Goal: Contribute content

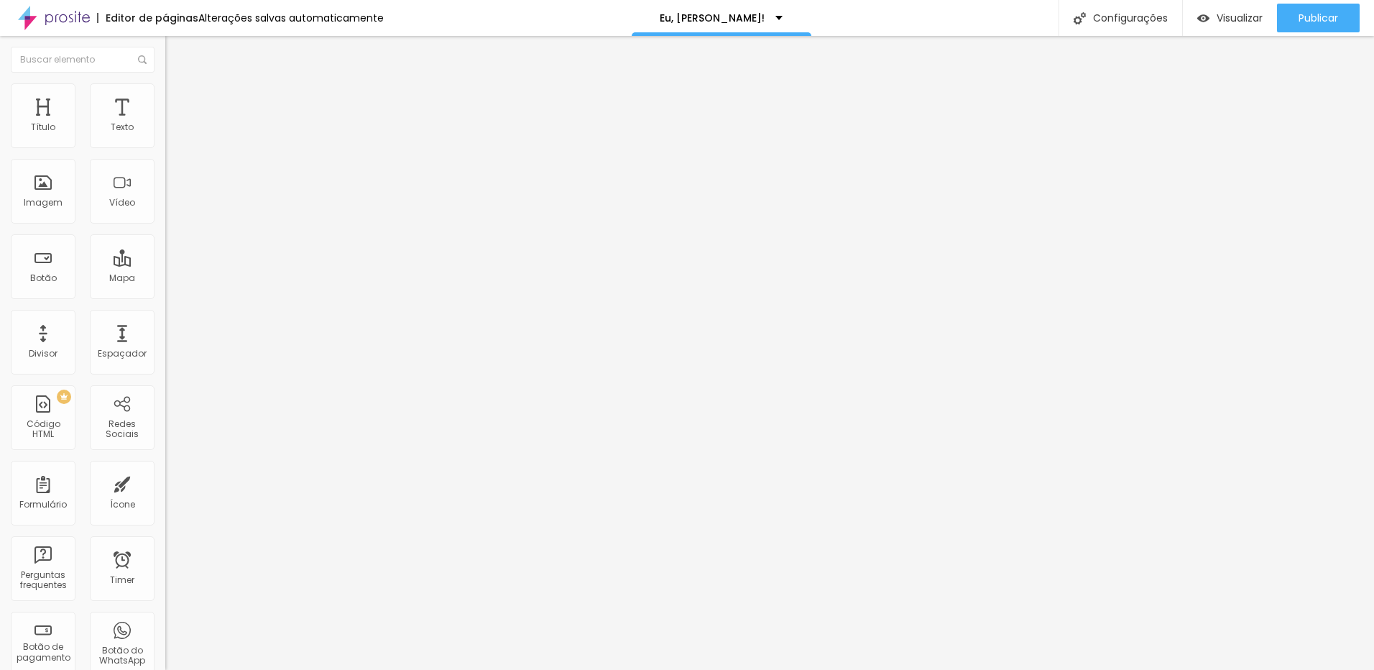
click at [165, 95] on li "Estilo" at bounding box center [247, 90] width 165 height 14
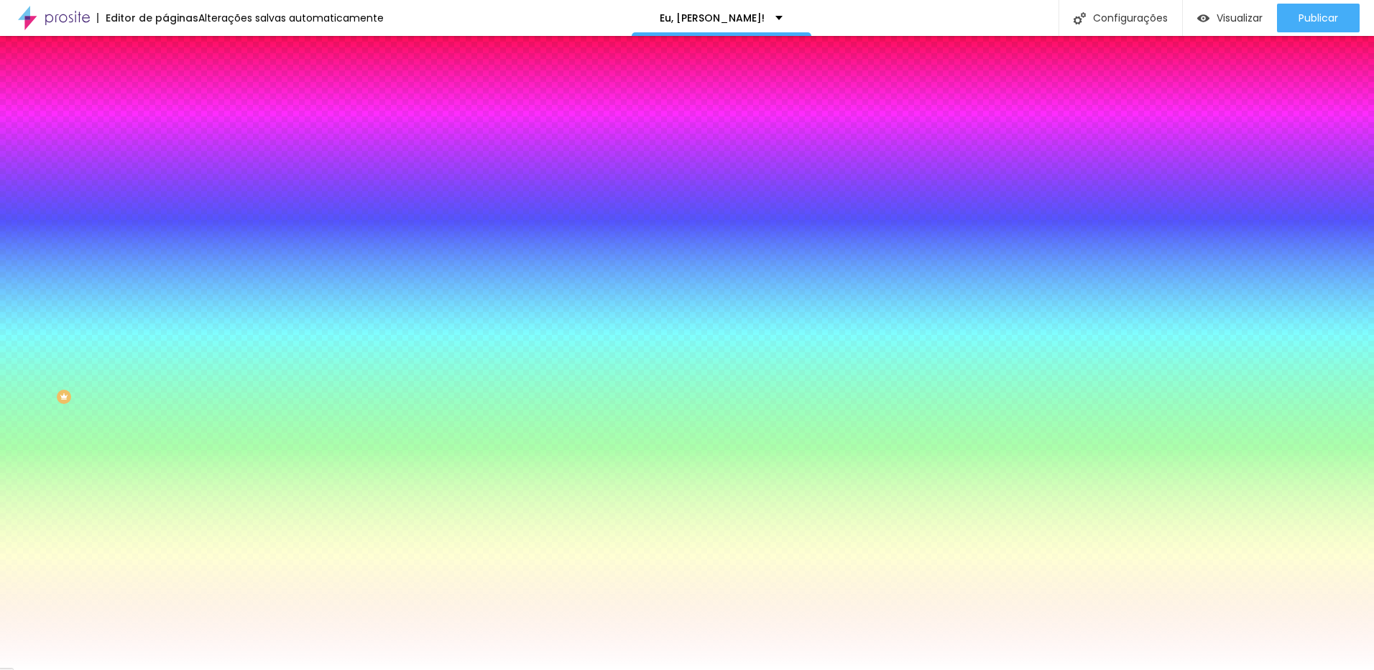
click at [165, 98] on li "Avançado" at bounding box center [247, 105] width 165 height 14
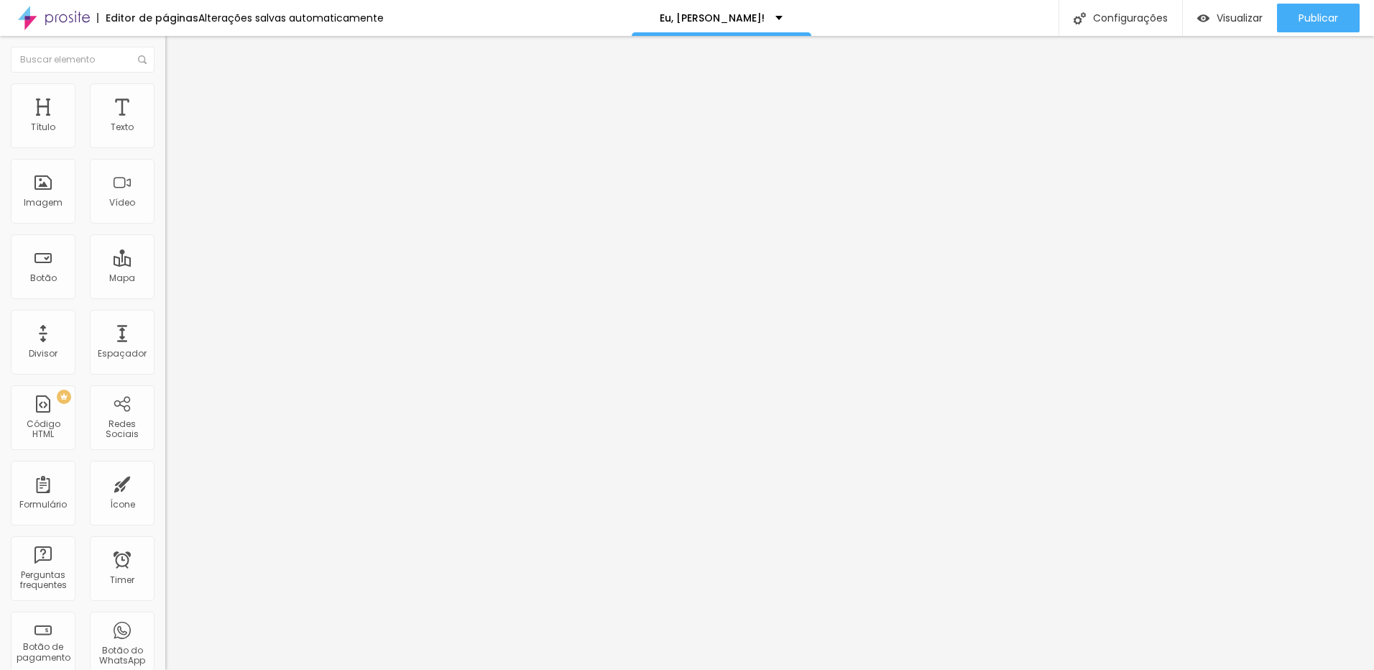
click at [165, 82] on img at bounding box center [171, 75] width 13 height 13
click at [121, 122] on div "Texto" at bounding box center [122, 127] width 23 height 10
click at [111, 116] on div "Texto" at bounding box center [122, 115] width 65 height 65
click at [111, 117] on div "Texto" at bounding box center [122, 115] width 65 height 65
click at [117, 113] on div "Texto" at bounding box center [122, 115] width 65 height 65
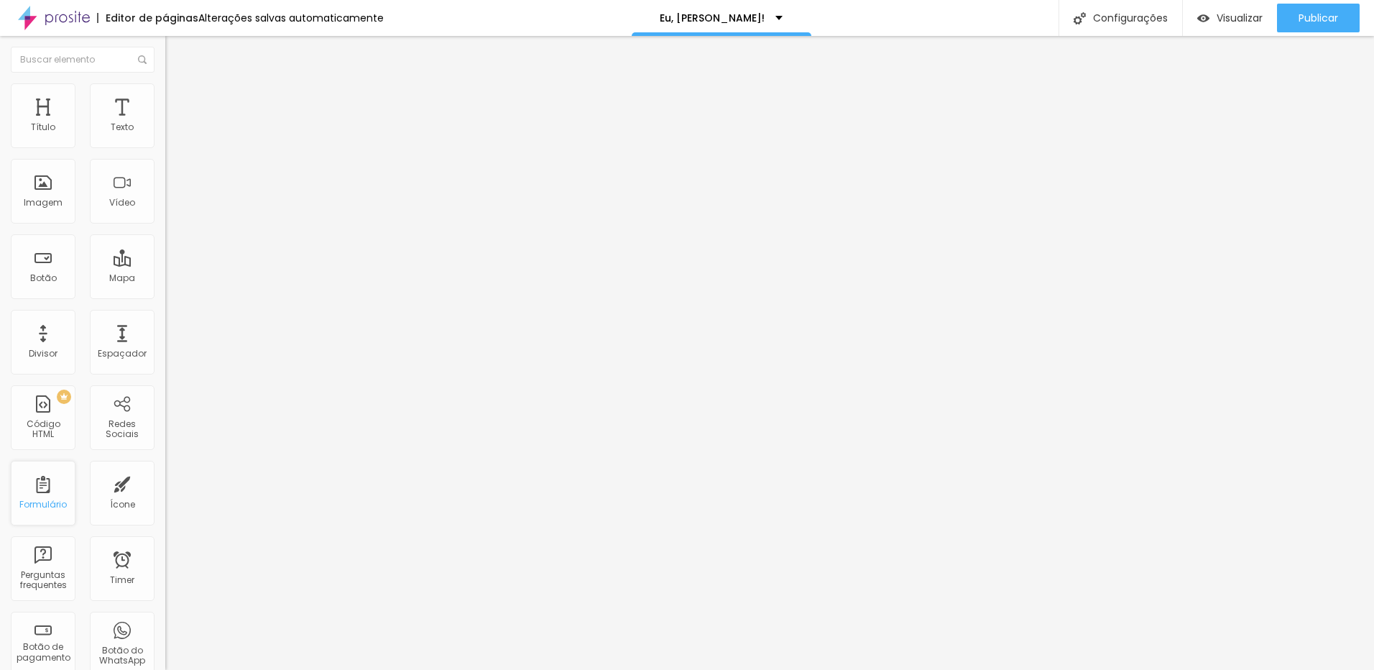
click at [48, 484] on div "Formulário" at bounding box center [43, 493] width 65 height 65
drag, startPoint x: 68, startPoint y: 162, endPoint x: -3, endPoint y: 162, distance: 71.2
click at [0, 162] on html "Editor de páginas Alterações salvas automaticamente Eu, [PERSON_NAME]! Configur…" at bounding box center [687, 335] width 1374 height 670
type input "Fale comigo"
click at [165, 296] on input "https://" at bounding box center [251, 289] width 172 height 14
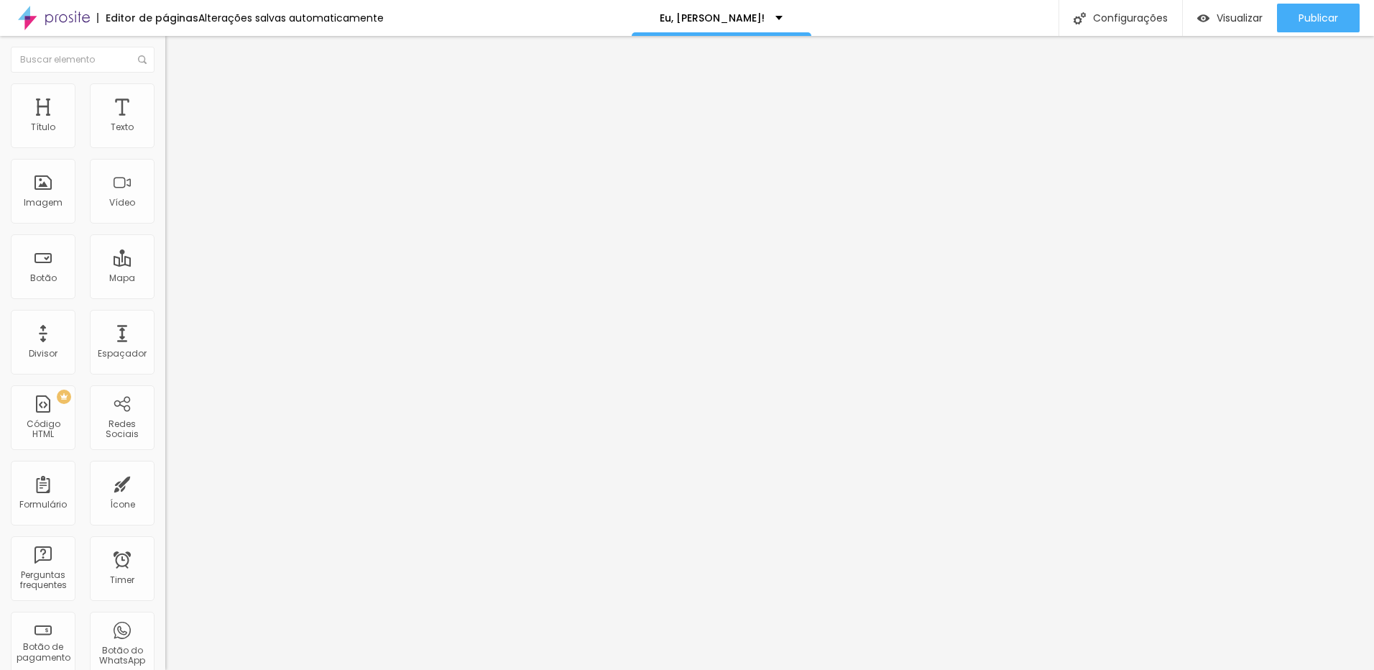
drag, startPoint x: 76, startPoint y: 300, endPoint x: -3, endPoint y: 300, distance: 79.1
click at [0, 300] on html "Editor de páginas Alterações salvas automaticamente Eu, [PERSON_NAME]! Configur…" at bounding box center [687, 335] width 1374 height 670
paste input "[DOMAIN_NAME][URL]"
type input "[URL][DOMAIN_NAME]"
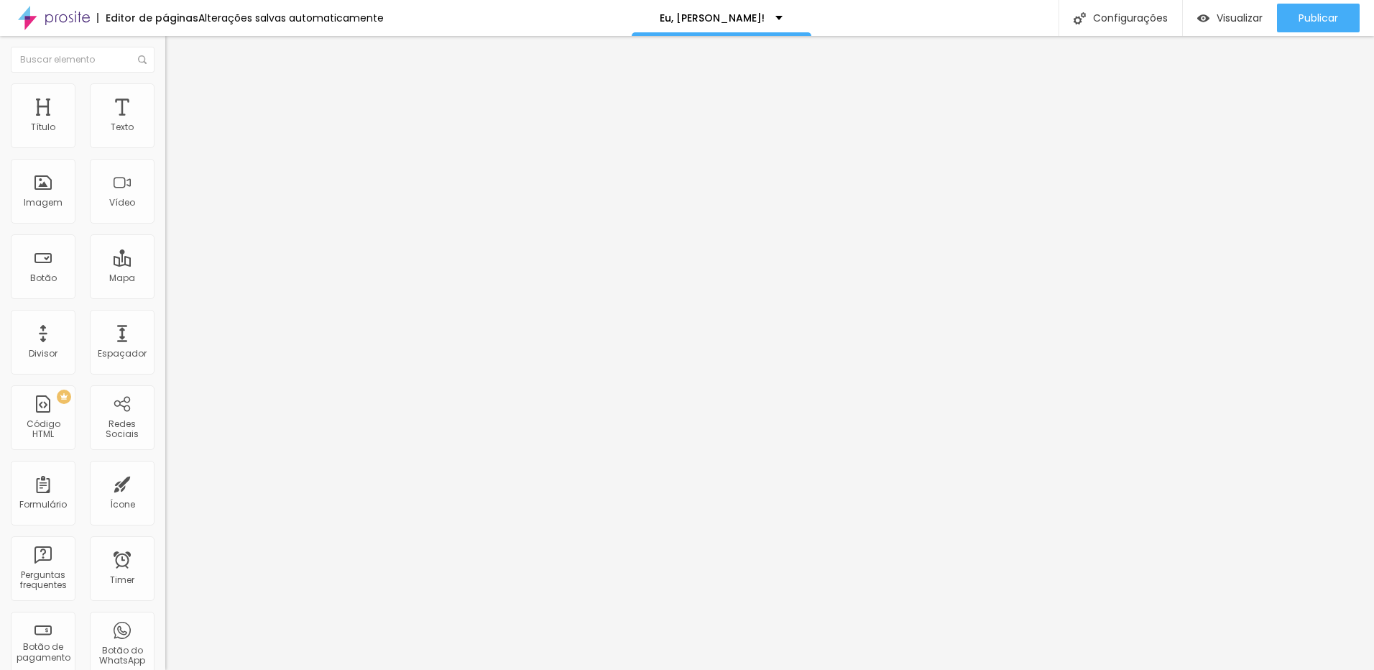
click at [165, 314] on div at bounding box center [247, 314] width 165 height 0
click at [106, 340] on div "Espaçador" at bounding box center [122, 342] width 65 height 65
click at [178, 124] on span "Titulo 1" at bounding box center [201, 113] width 47 height 20
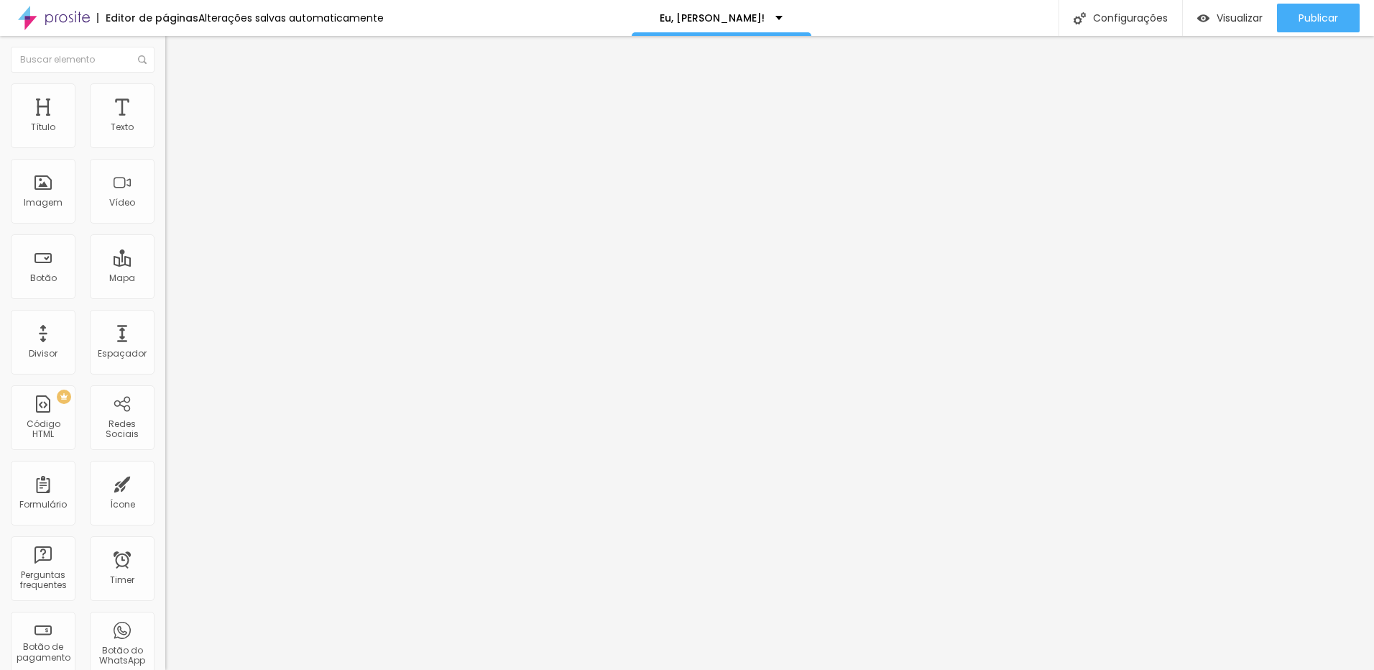
click at [165, 95] on li "Avançado" at bounding box center [247, 90] width 165 height 14
type input "11"
type input "13"
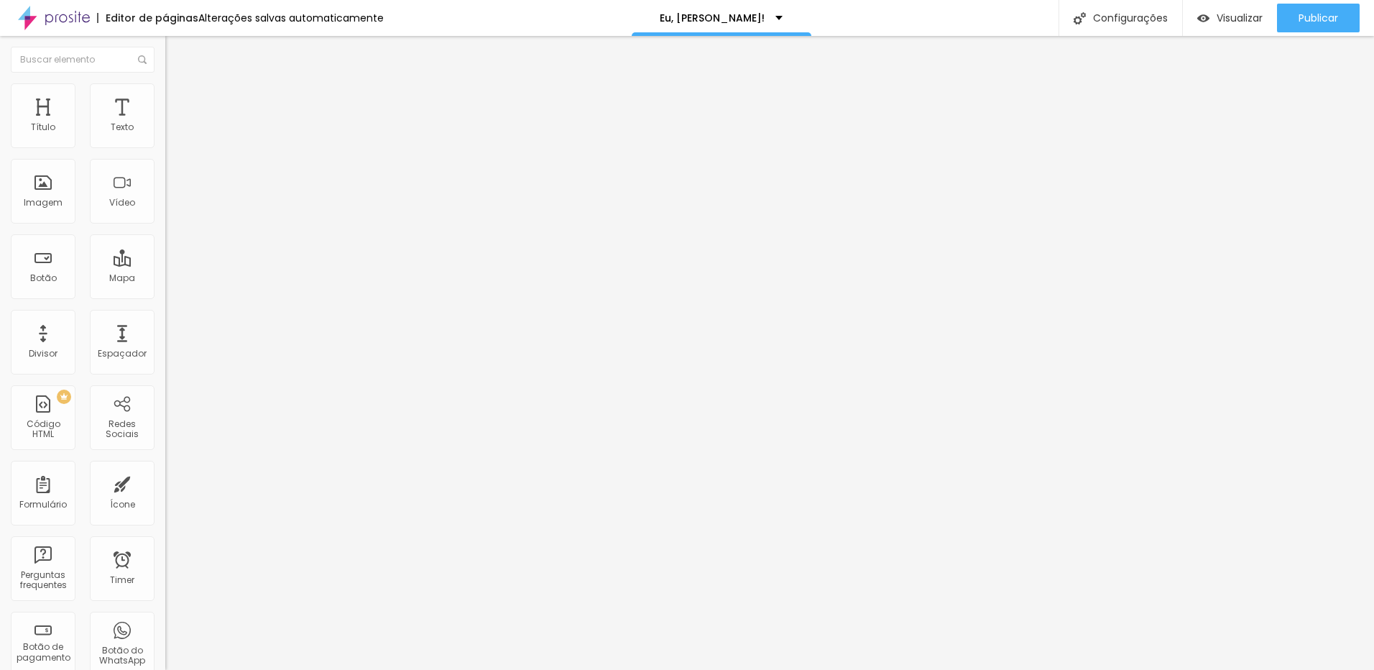
type input "14"
type input "15"
type input "17"
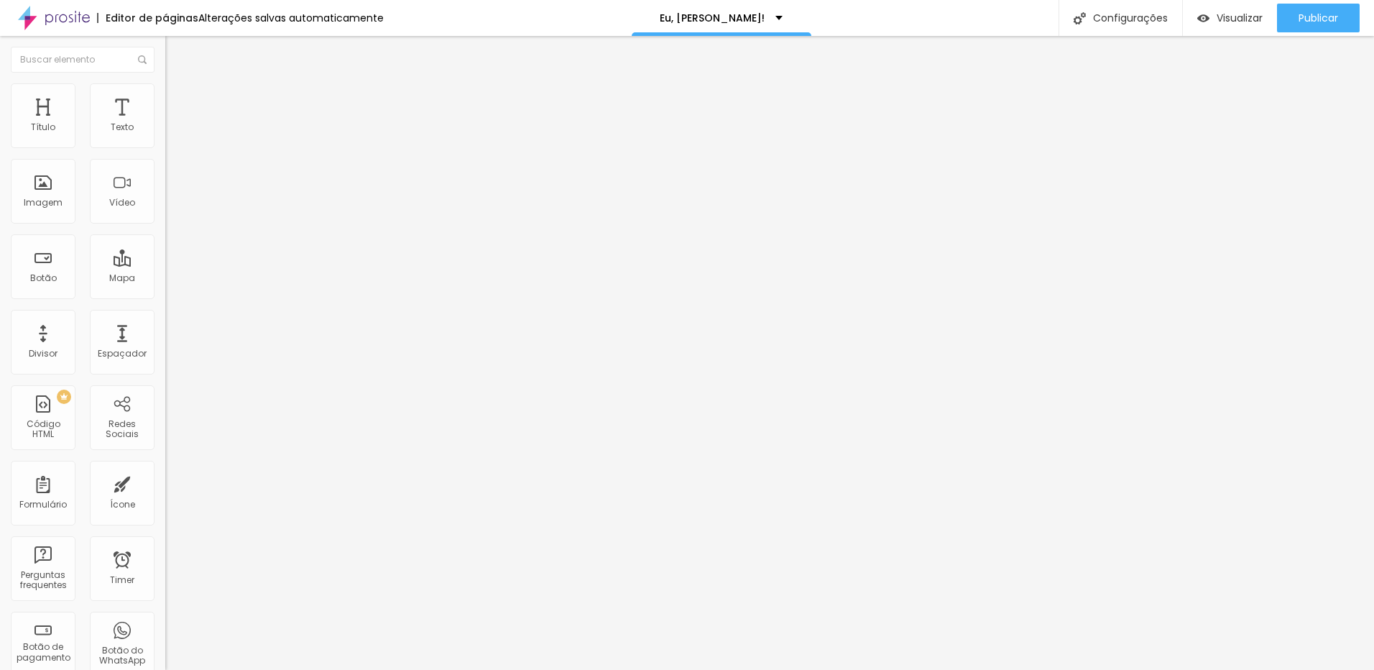
type input "17"
type input "18"
type input "20"
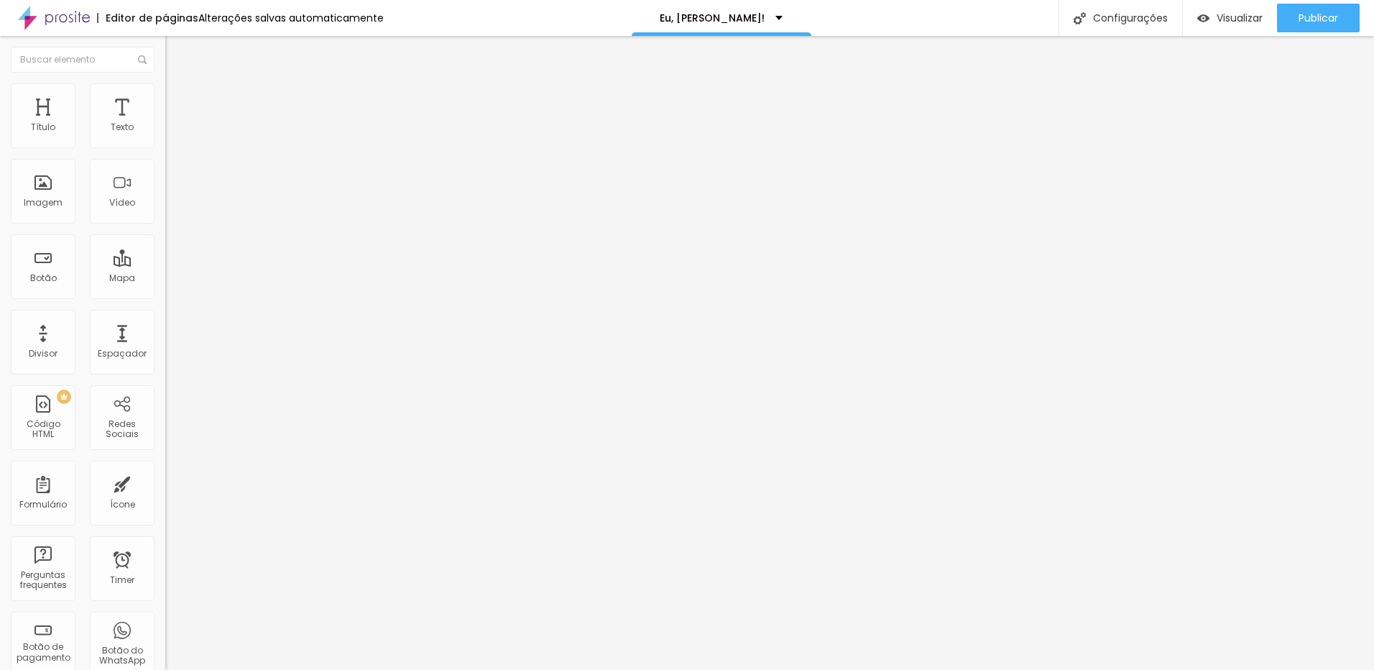
type input "21"
type input "23"
type input "24"
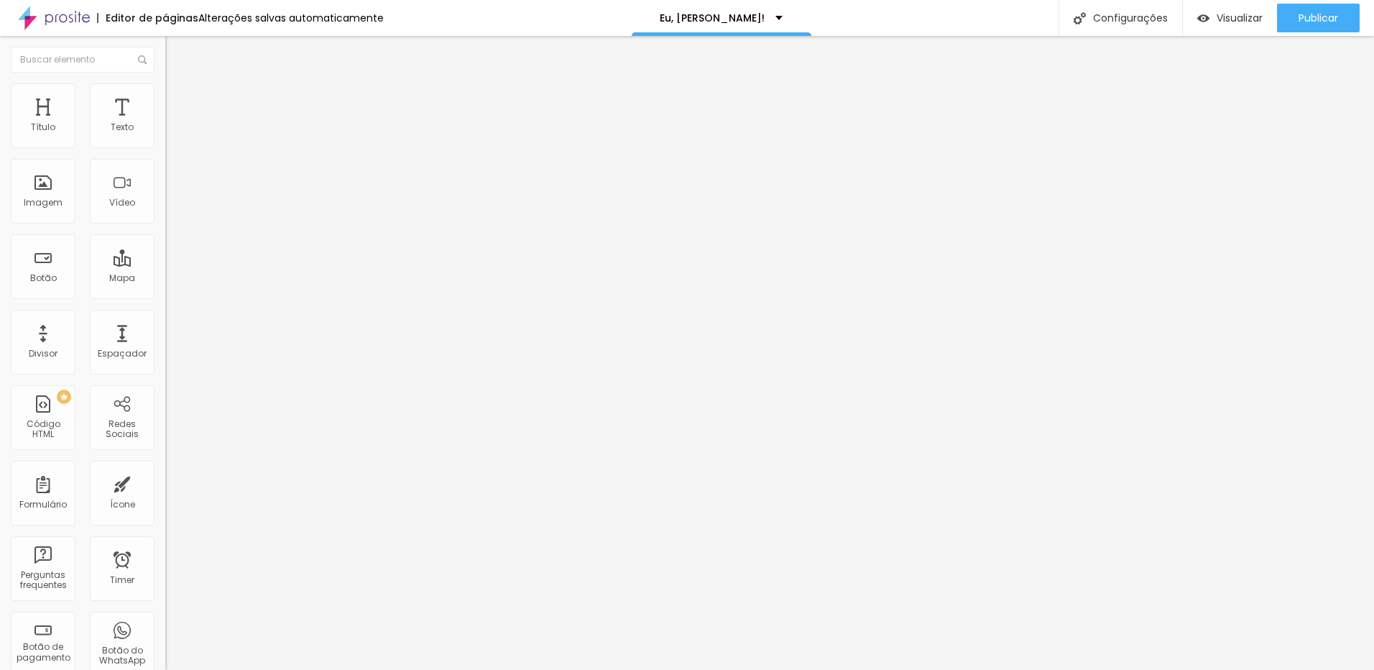
type input "24"
type input "25"
type input "26"
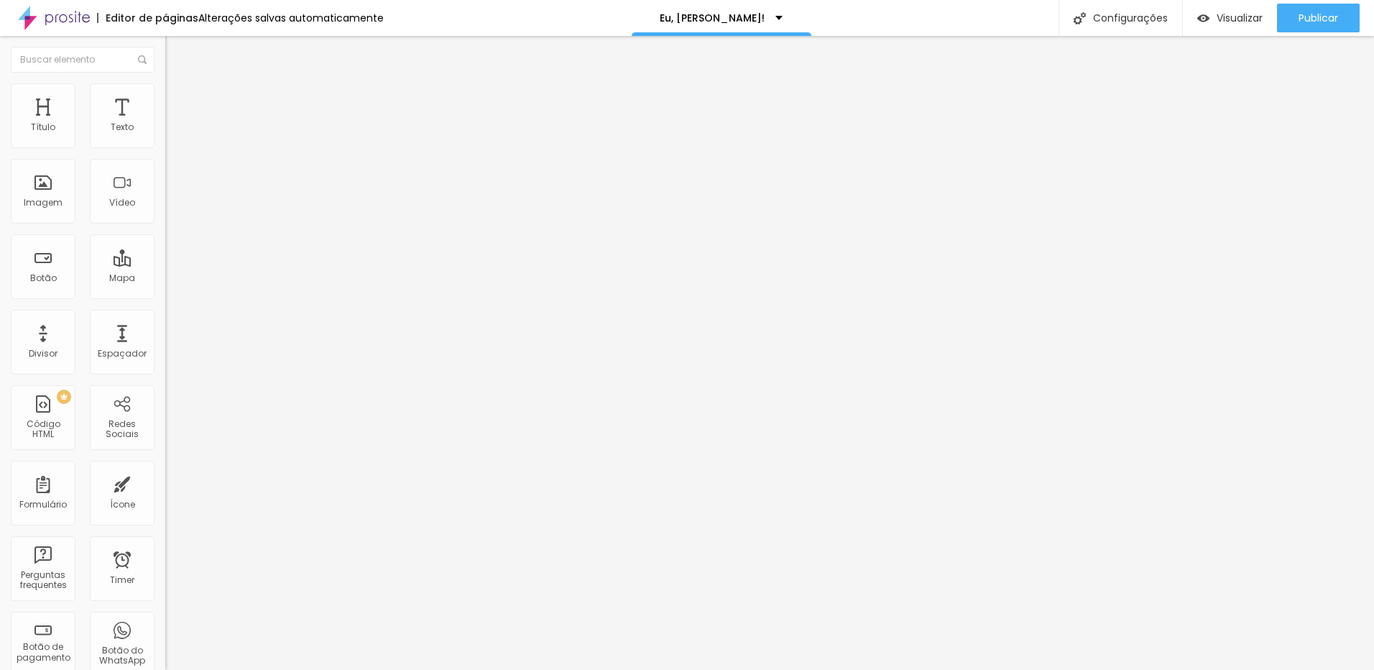
type input "27"
type input "28"
type input "29"
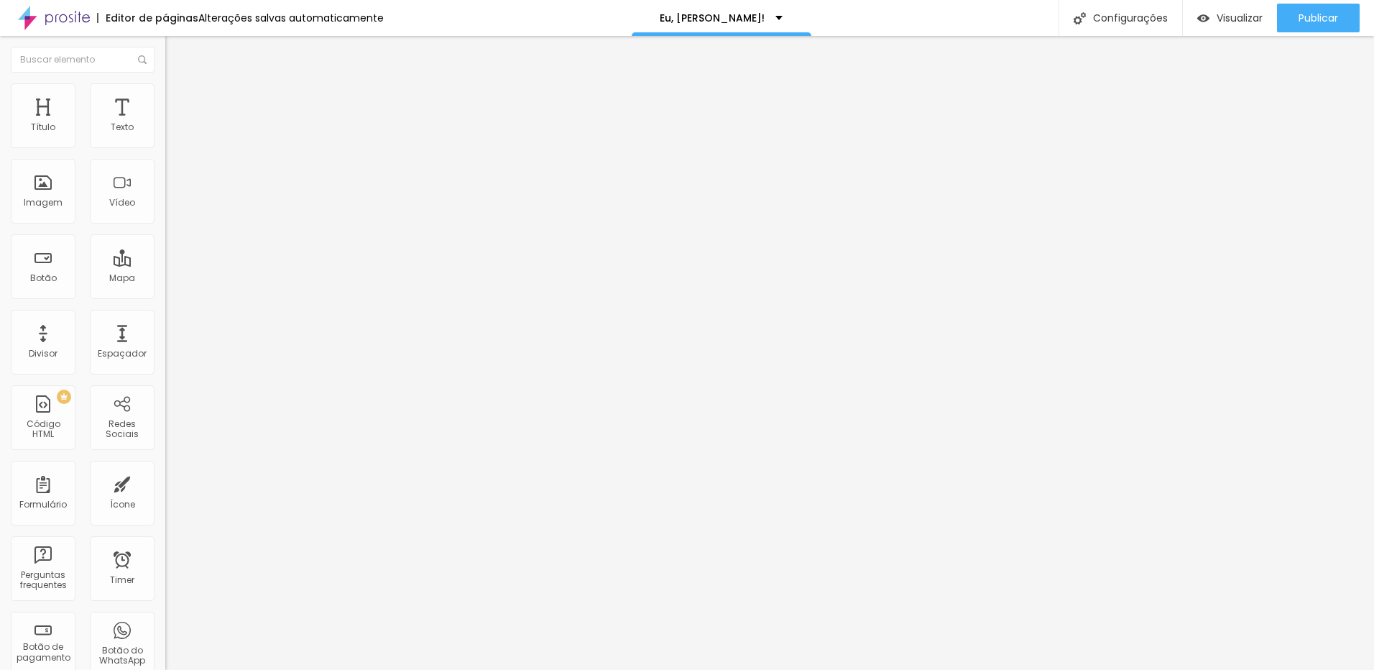
type input "29"
type input "30"
type input "31"
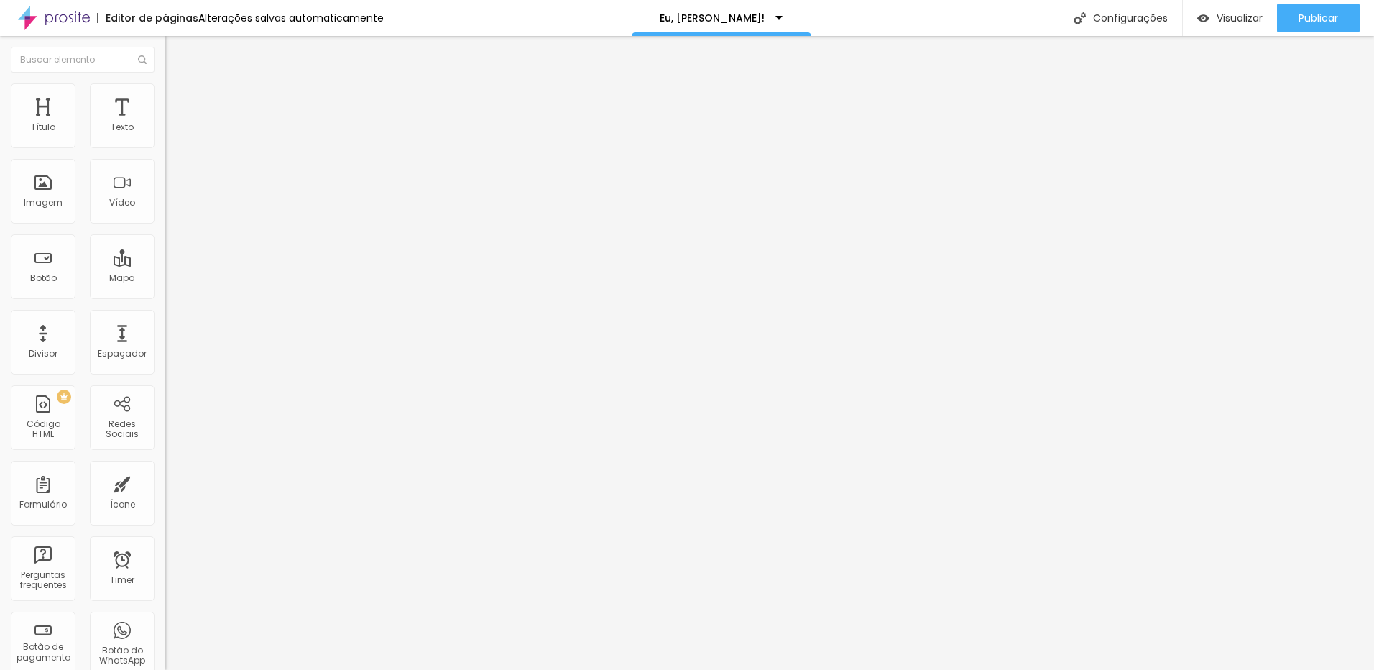
type input "32"
type input "33"
type input "35"
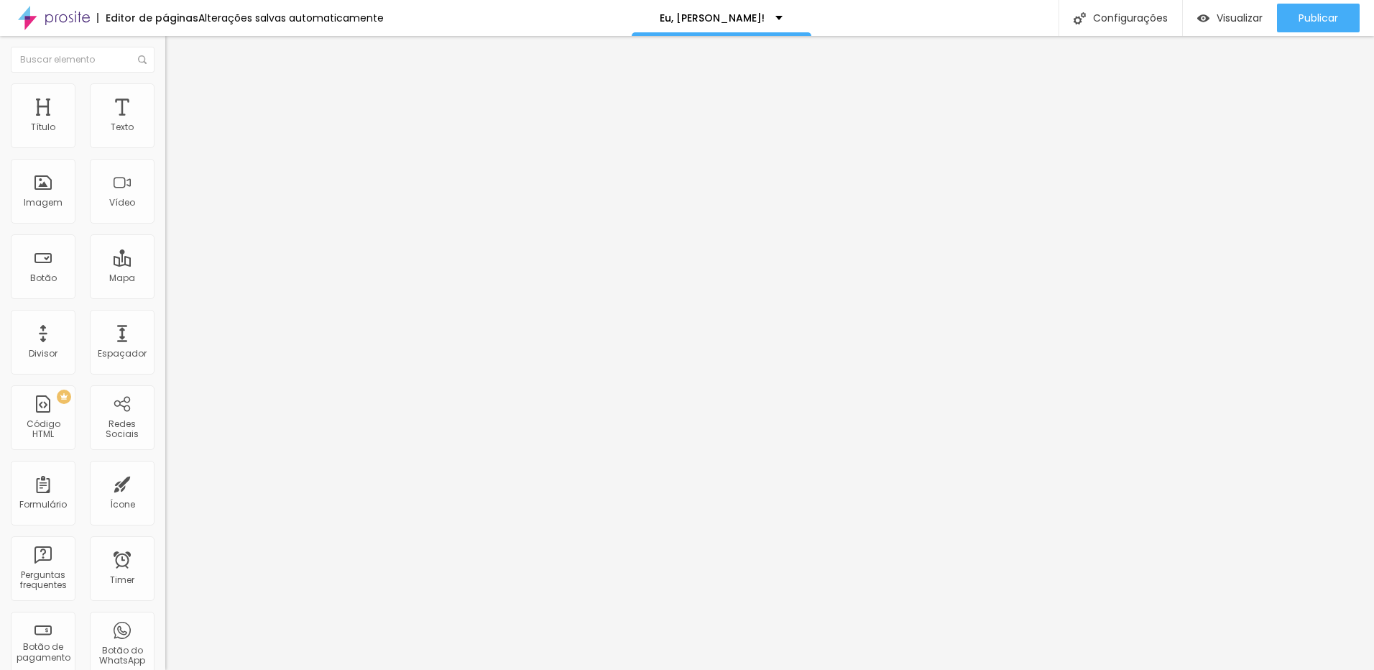
type input "35"
type input "36"
type input "37"
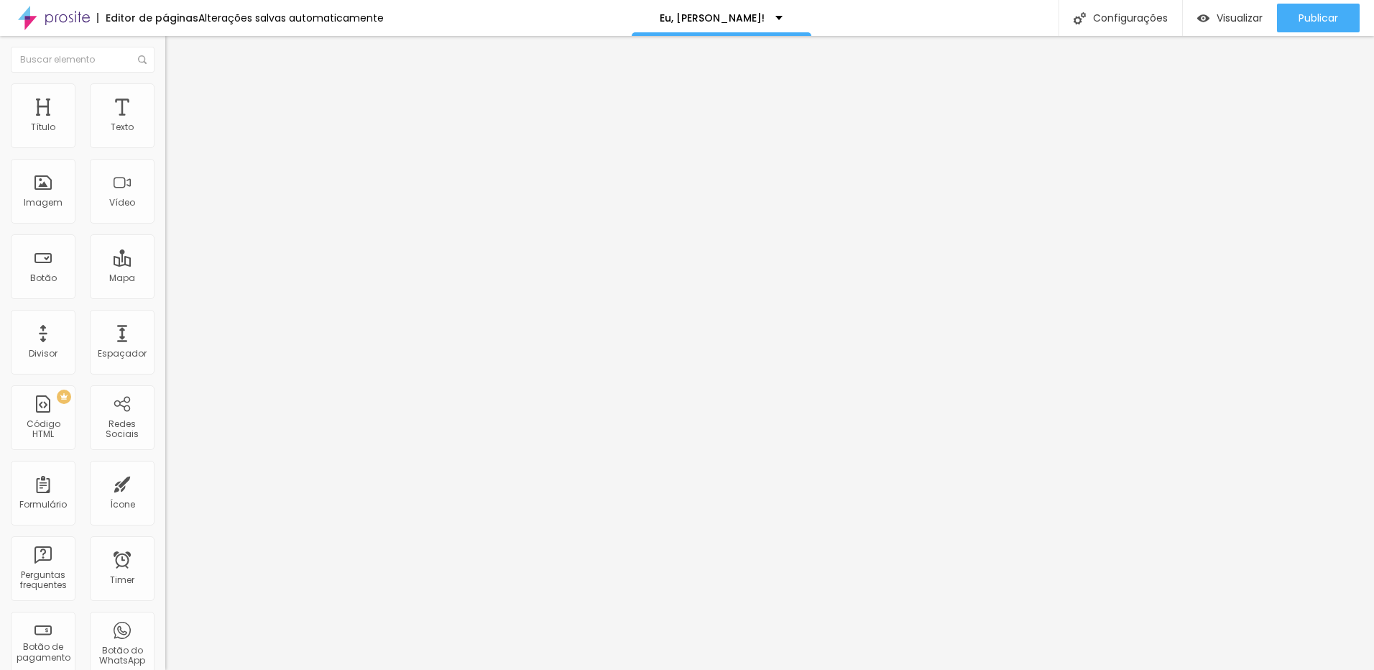
type input "38"
type input "37"
type input "36"
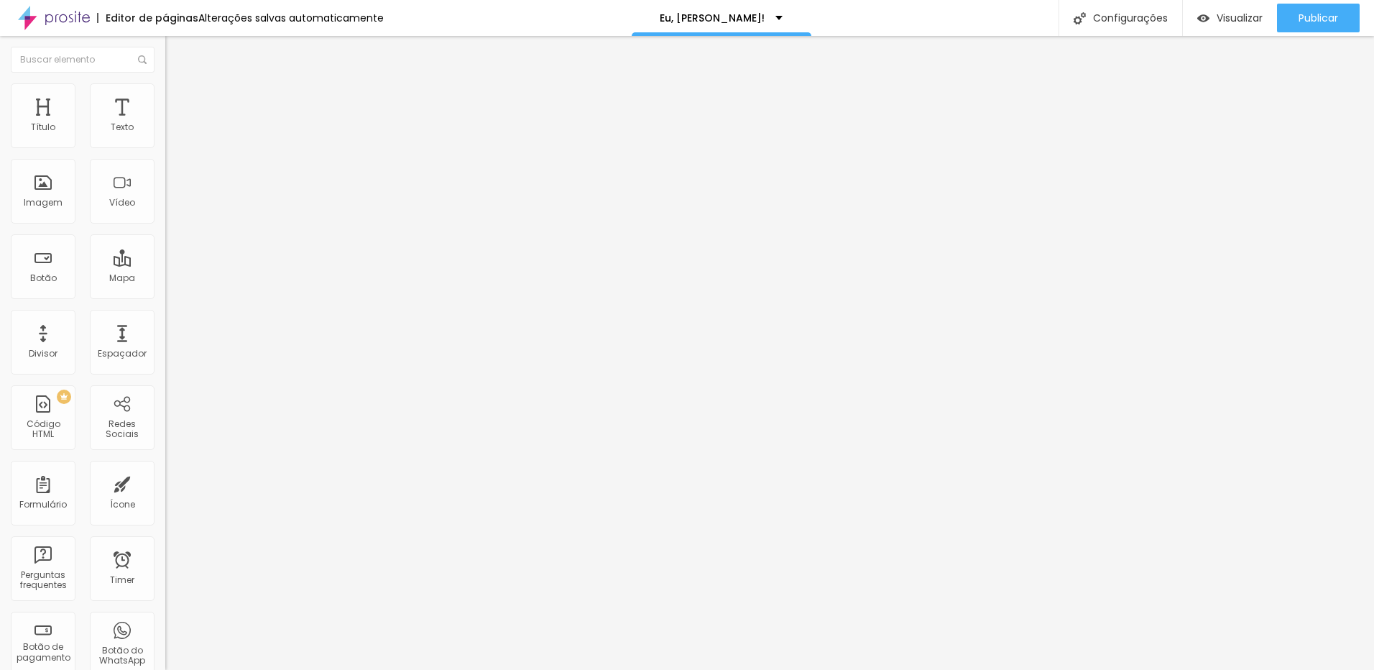
type input "36"
type input "35"
type input "34"
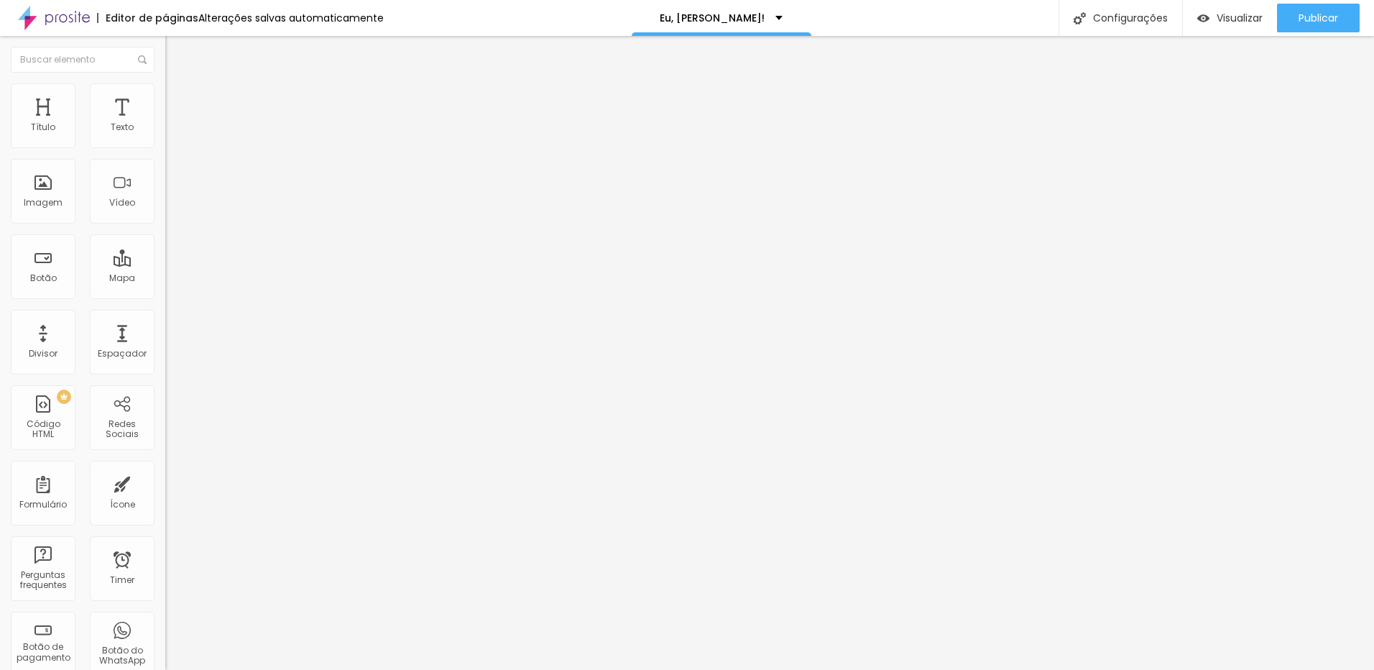
type input "33"
type input "32"
type input "31"
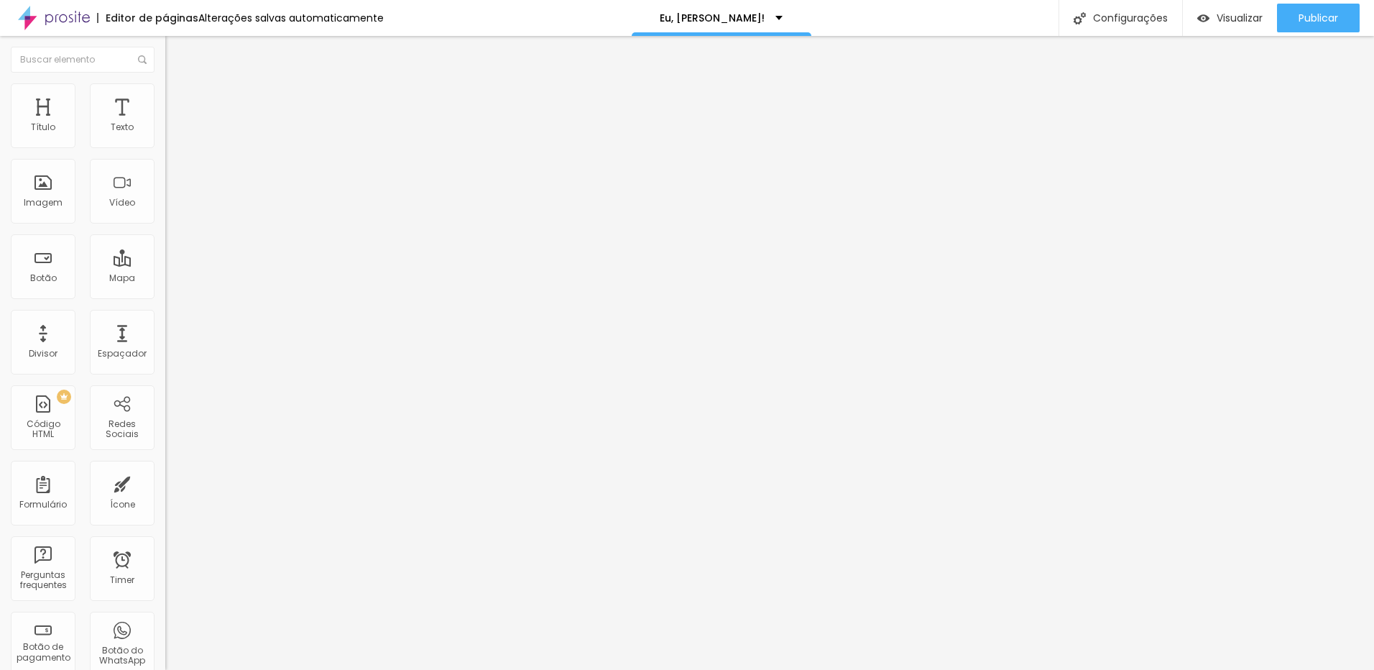
type input "31"
type input "30"
drag, startPoint x: 42, startPoint y: 141, endPoint x: 60, endPoint y: 141, distance: 18.0
type input "30"
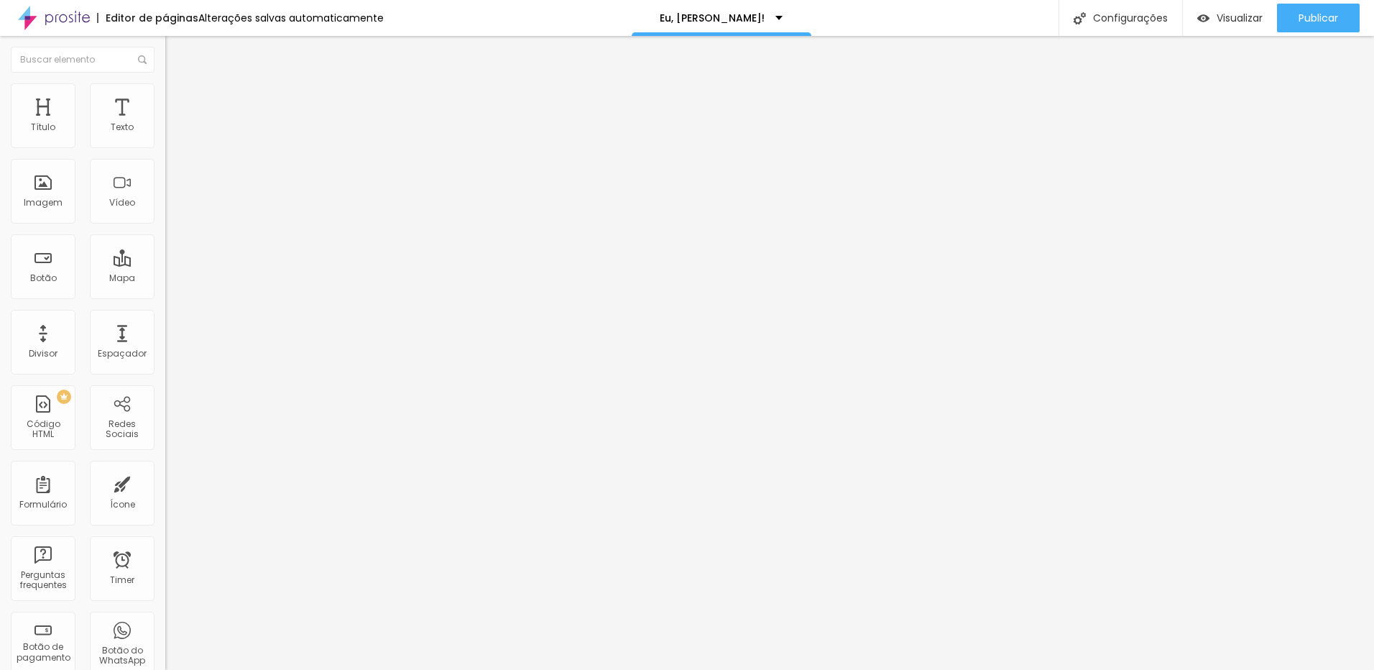
click at [165, 264] on input "range" at bounding box center [211, 269] width 93 height 11
click at [165, 83] on li "Estilo" at bounding box center [247, 76] width 165 height 14
click at [165, 136] on span "Titulo 2" at bounding box center [188, 127] width 47 height 18
click at [165, 149] on span "Titulo 3" at bounding box center [185, 140] width 40 height 17
click at [165, 124] on span "Titulo 1" at bounding box center [188, 113] width 47 height 20
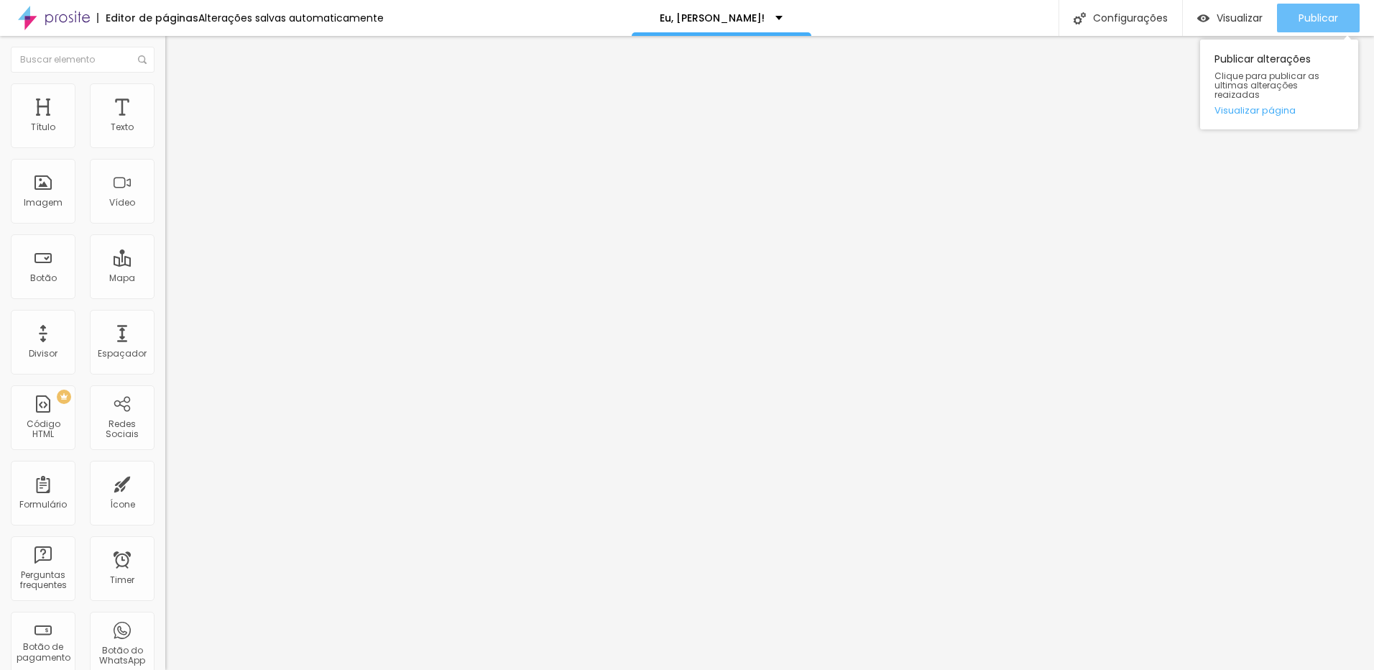
click at [1327, 19] on span "Publicar" at bounding box center [1319, 17] width 40 height 11
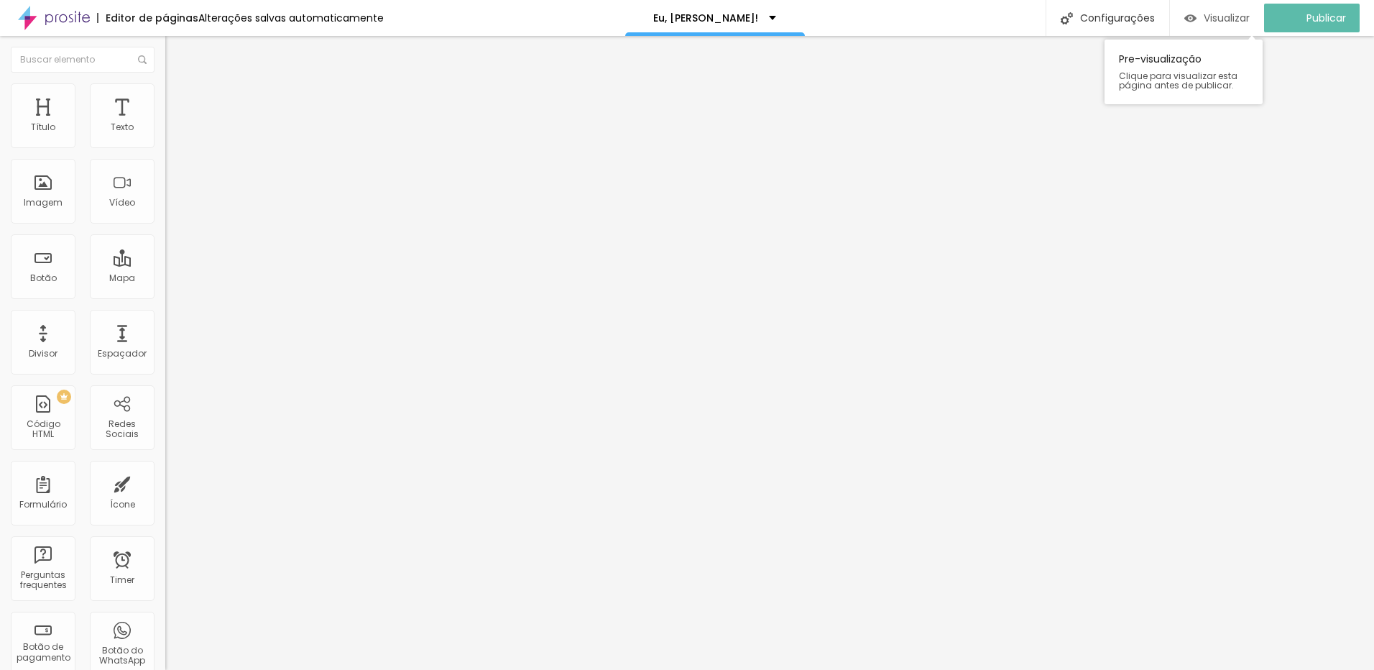
click at [1215, 19] on span "Visualizar" at bounding box center [1227, 17] width 46 height 11
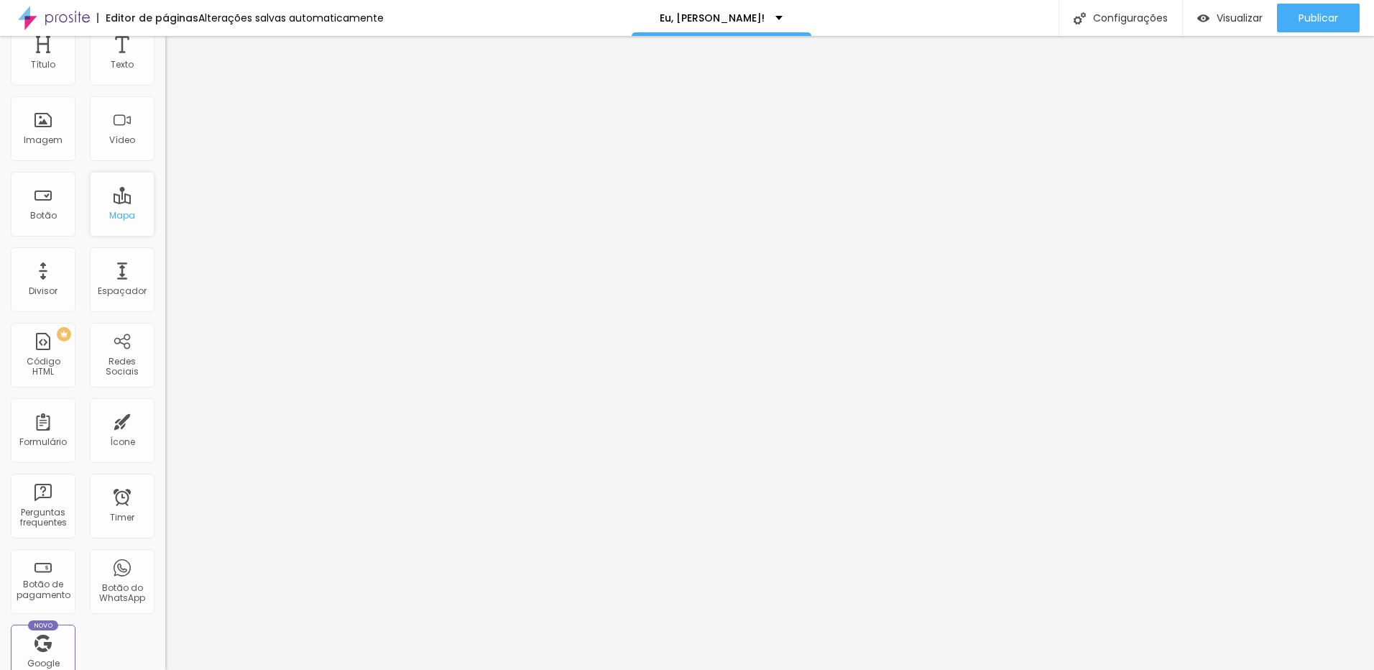
scroll to position [300, 0]
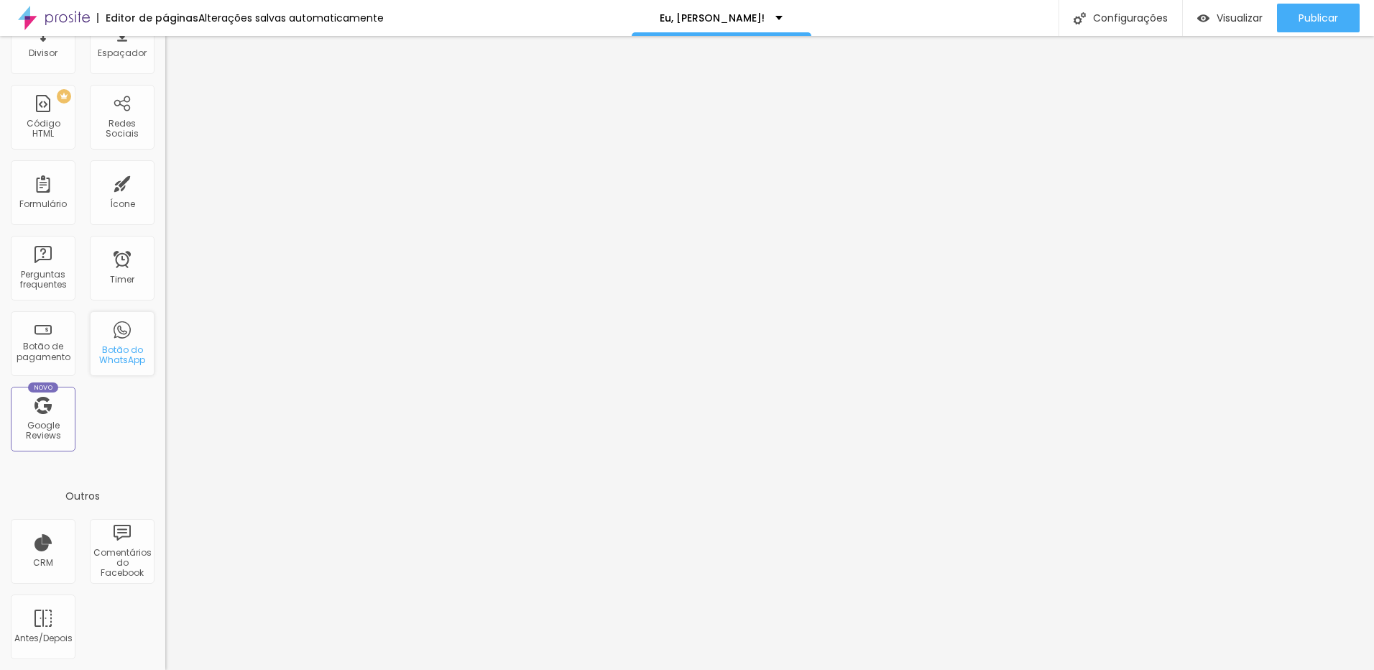
click at [111, 351] on div "Botão do WhatsApp" at bounding box center [121, 355] width 57 height 21
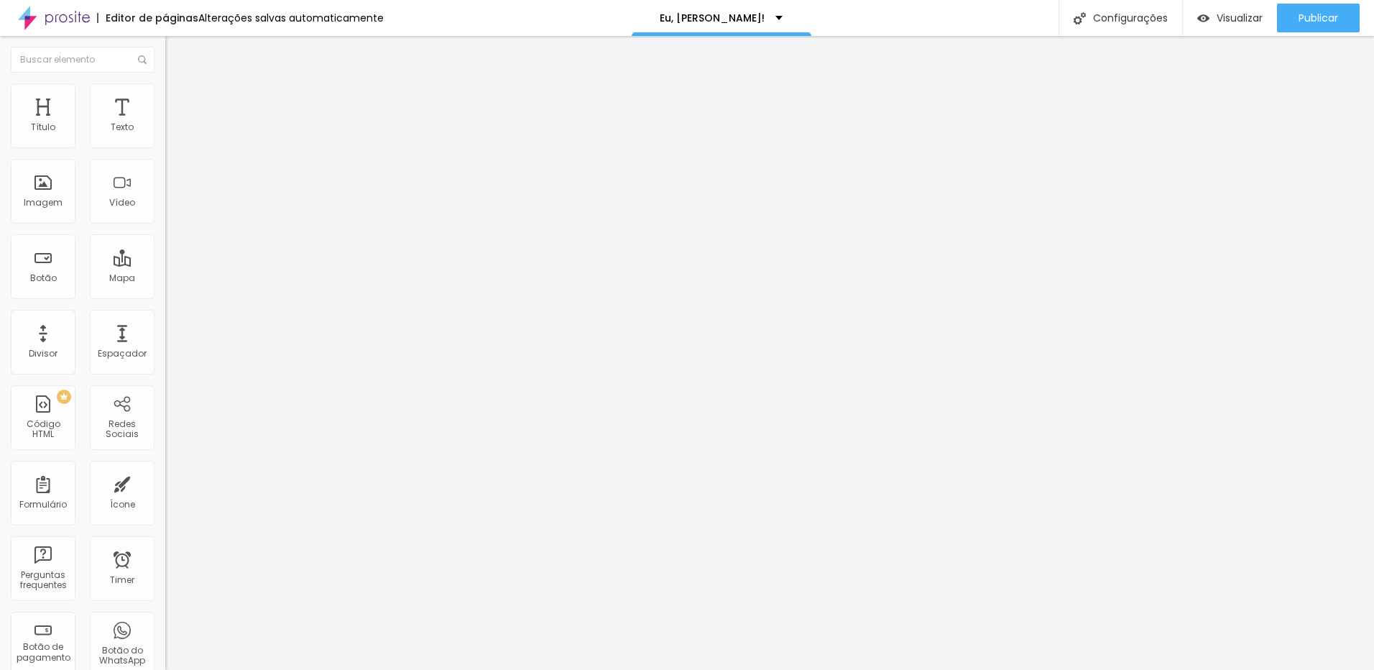
drag, startPoint x: 53, startPoint y: 262, endPoint x: 109, endPoint y: 262, distance: 55.3
click at [165, 497] on textarea "Olá, cheguei até você pela página {page_title} e gostaria de mais informações" at bounding box center [246, 509] width 162 height 24
click at [165, 497] on textarea "Olá, cheguei até você pela página Leo Silva Fotografia e gostaria de mais infor…" at bounding box center [246, 509] width 162 height 24
type textarea "Olá, cheguei até você pela página Leo Silva Fotografia e gostaria de mais infor…"
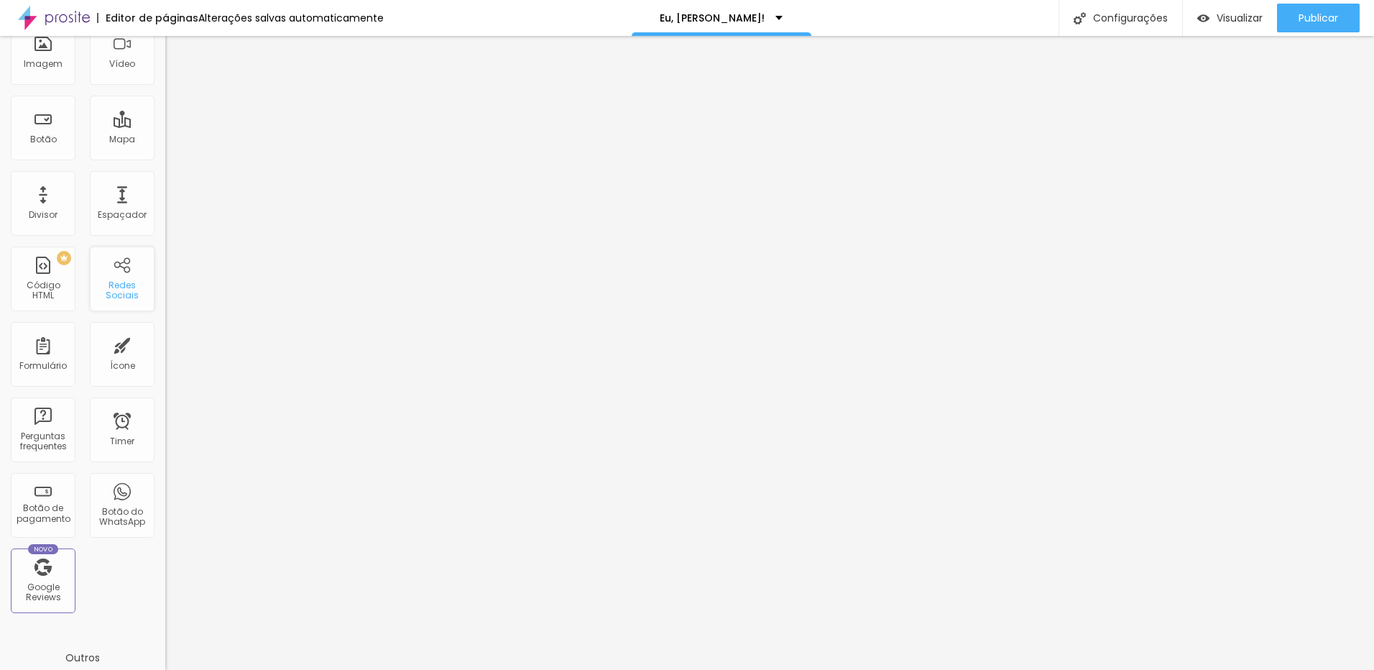
scroll to position [144, 0]
click at [110, 275] on div "Redes Sociais" at bounding box center [121, 285] width 57 height 21
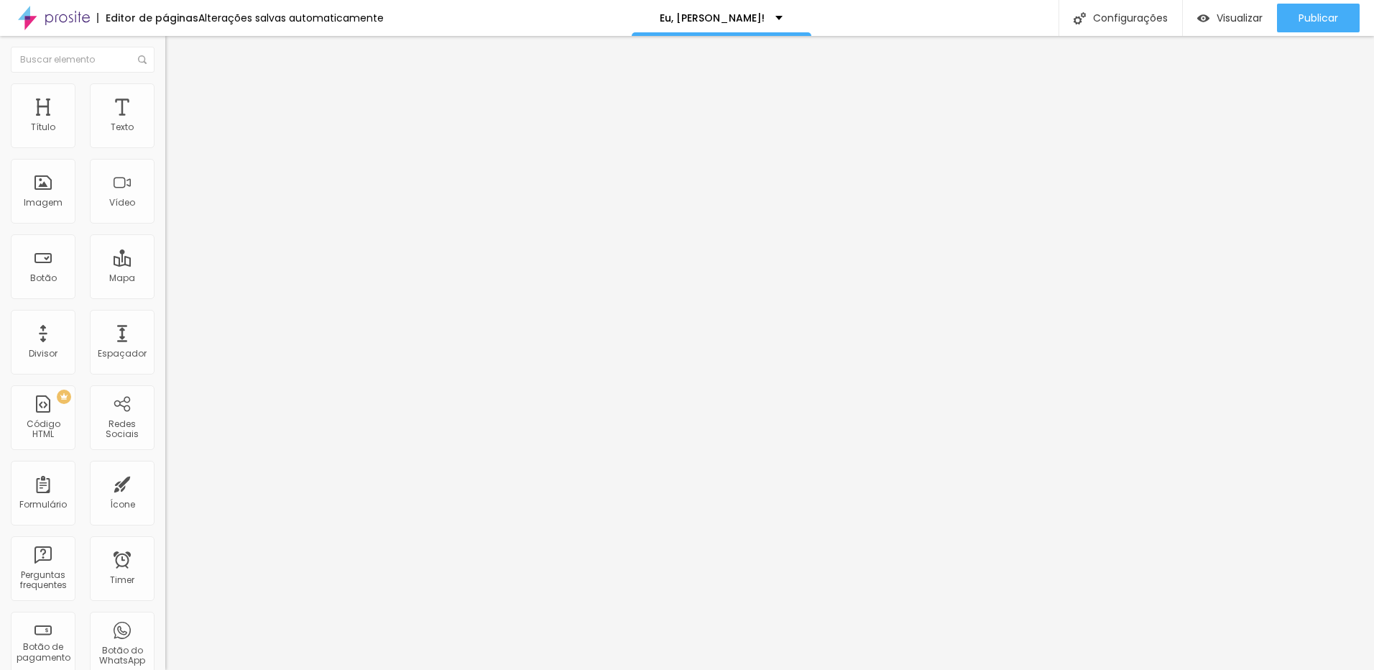
click at [165, 145] on img at bounding box center [170, 150] width 10 height 10
click at [165, 290] on div "Instagram" at bounding box center [247, 294] width 165 height 9
click at [165, 308] on div "Instagram" at bounding box center [247, 394] width 165 height 172
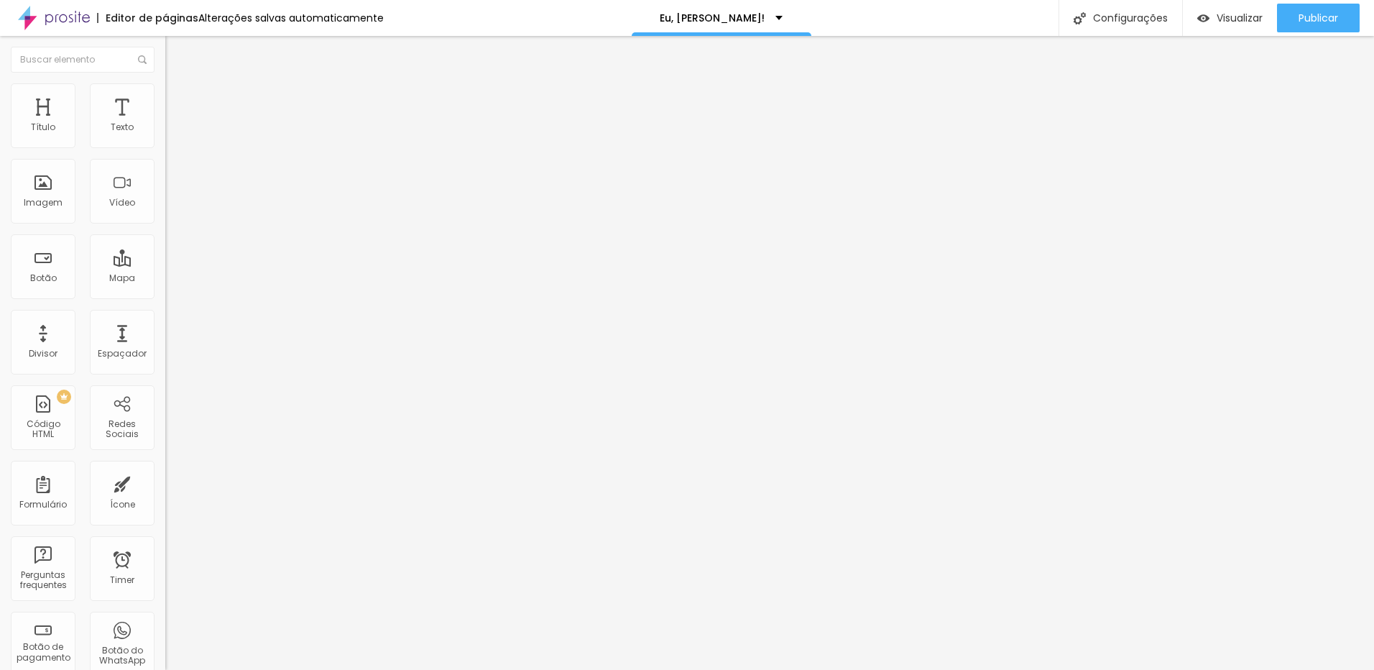
click at [165, 489] on input "https://" at bounding box center [251, 496] width 172 height 14
drag, startPoint x: 76, startPoint y: 229, endPoint x: -3, endPoint y: 218, distance: 79.8
click at [0, 218] on html "Editor de páginas Alterações salvas automaticamente Eu, Leo! Configurações Conf…" at bounding box center [687, 335] width 1374 height 670
paste input "www.instagram.com/leoartefoto/"
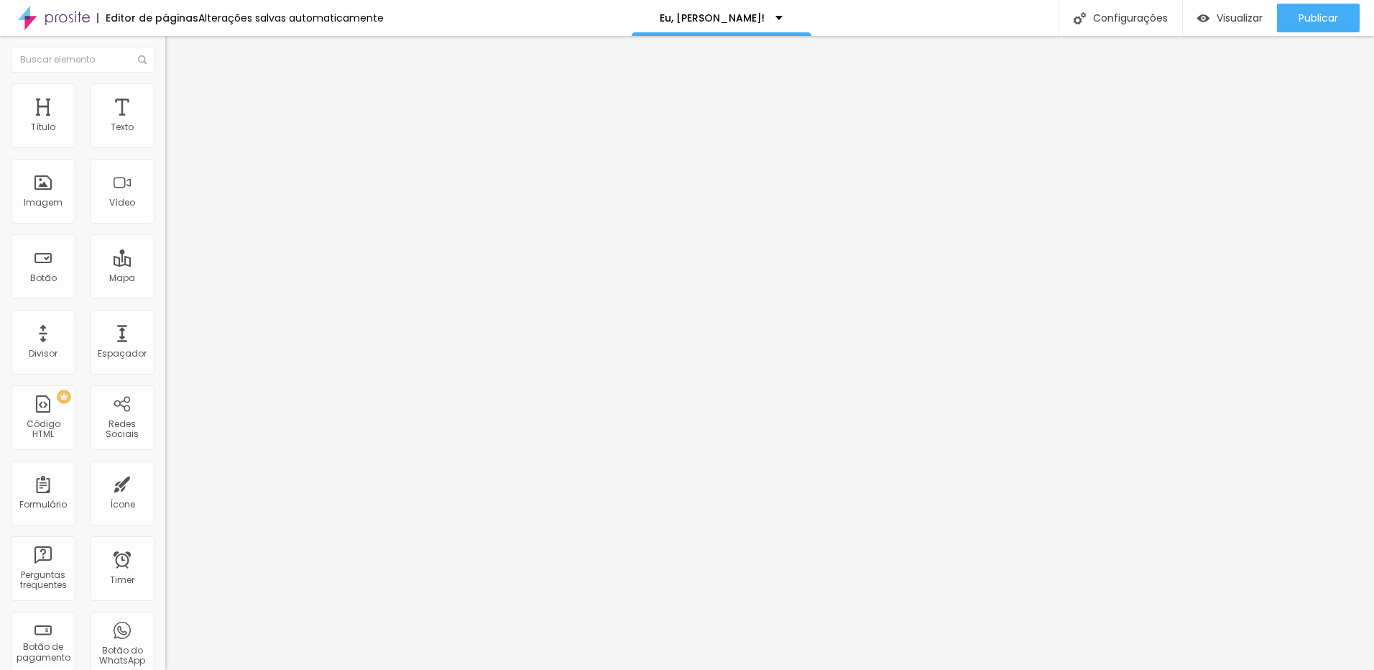
type input "https://www.instagram.com/leoartefoto/"
click at [165, 537] on button "+ Adicionar Icone" at bounding box center [210, 544] width 90 height 14
click at [165, 137] on div "Instagram Rede social Instagram Endereço URL https://www.instagram.com/leoartef…" at bounding box center [247, 330] width 165 height 436
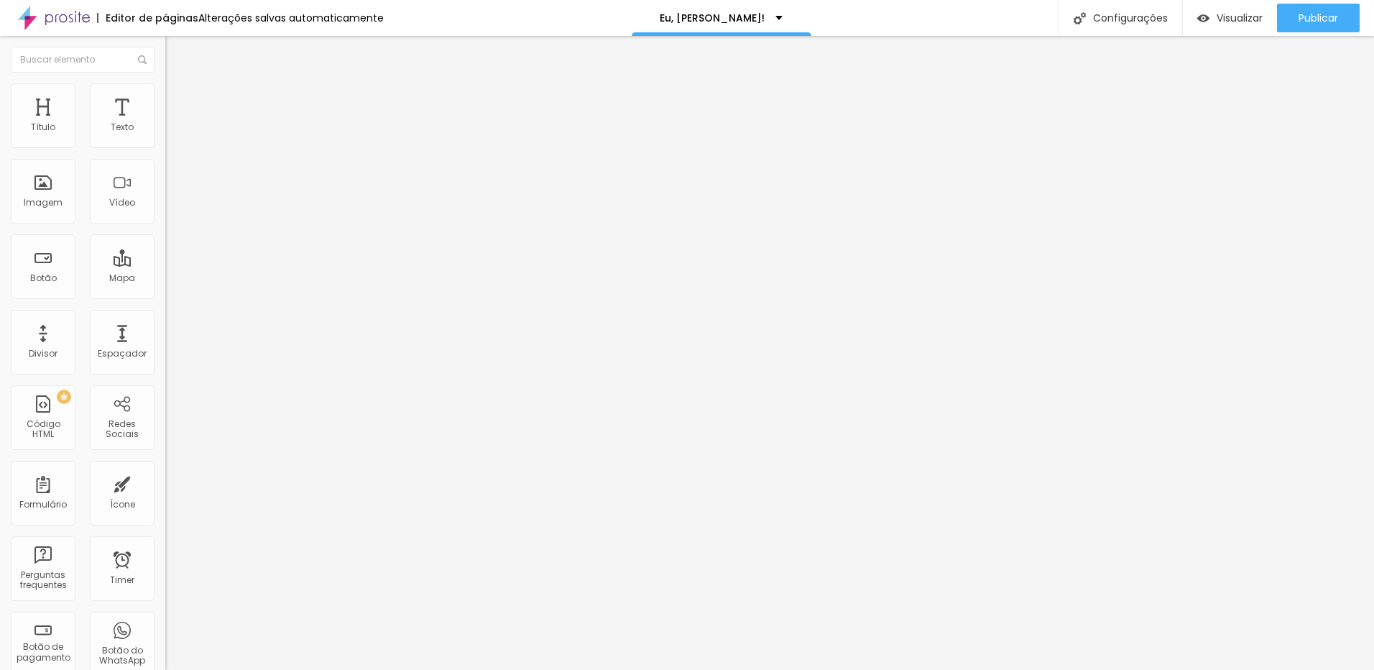
click at [178, 97] on span "Estilo" at bounding box center [189, 93] width 22 height 12
click at [165, 98] on li "Avançado" at bounding box center [247, 105] width 165 height 14
click at [165, 82] on img at bounding box center [171, 75] width 13 height 13
click at [1315, 15] on span "Publicar" at bounding box center [1319, 17] width 40 height 11
